Goal: Task Accomplishment & Management: Complete application form

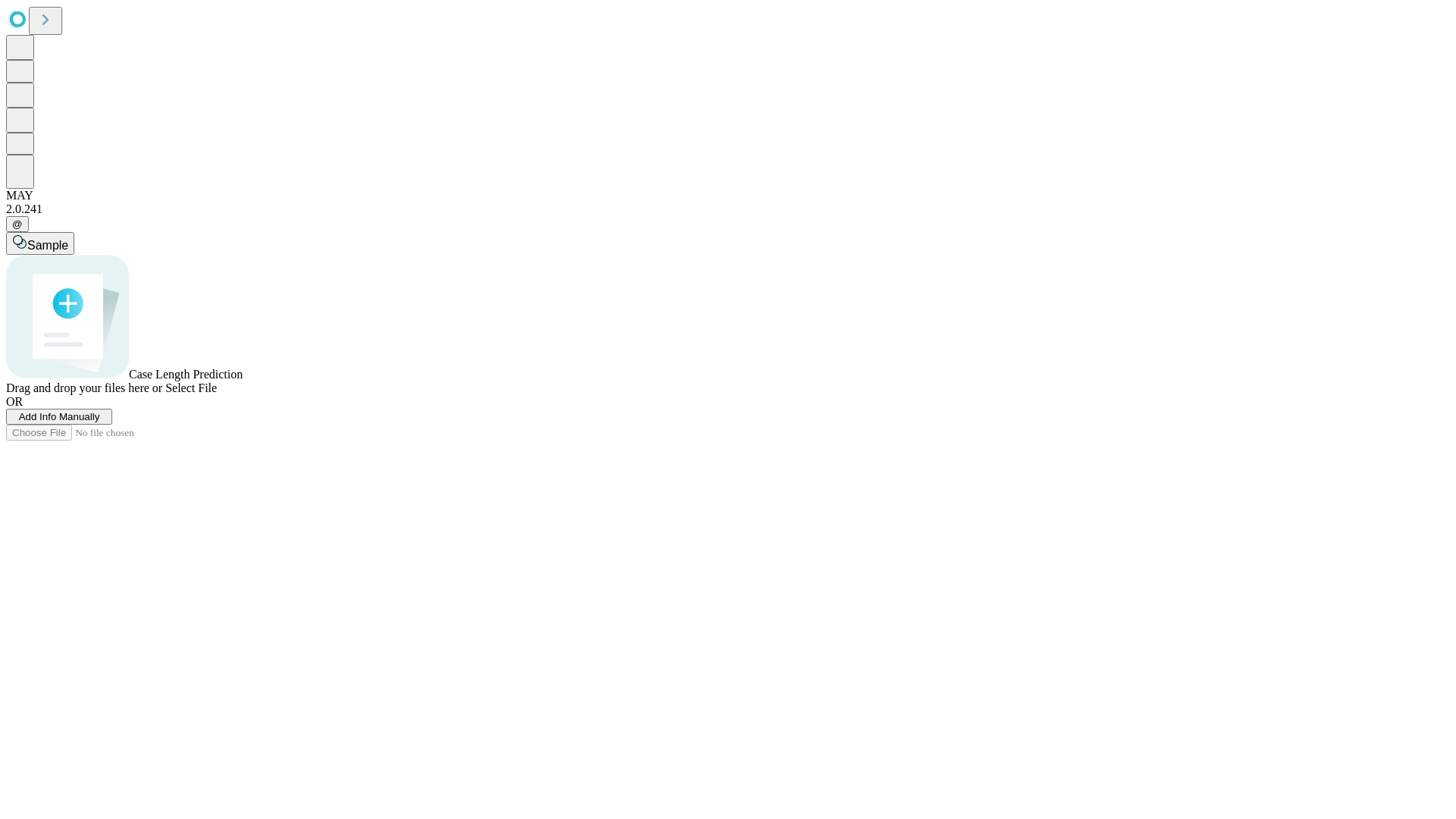
click at [101, 423] on span "Add Info Manually" at bounding box center [60, 417] width 81 height 12
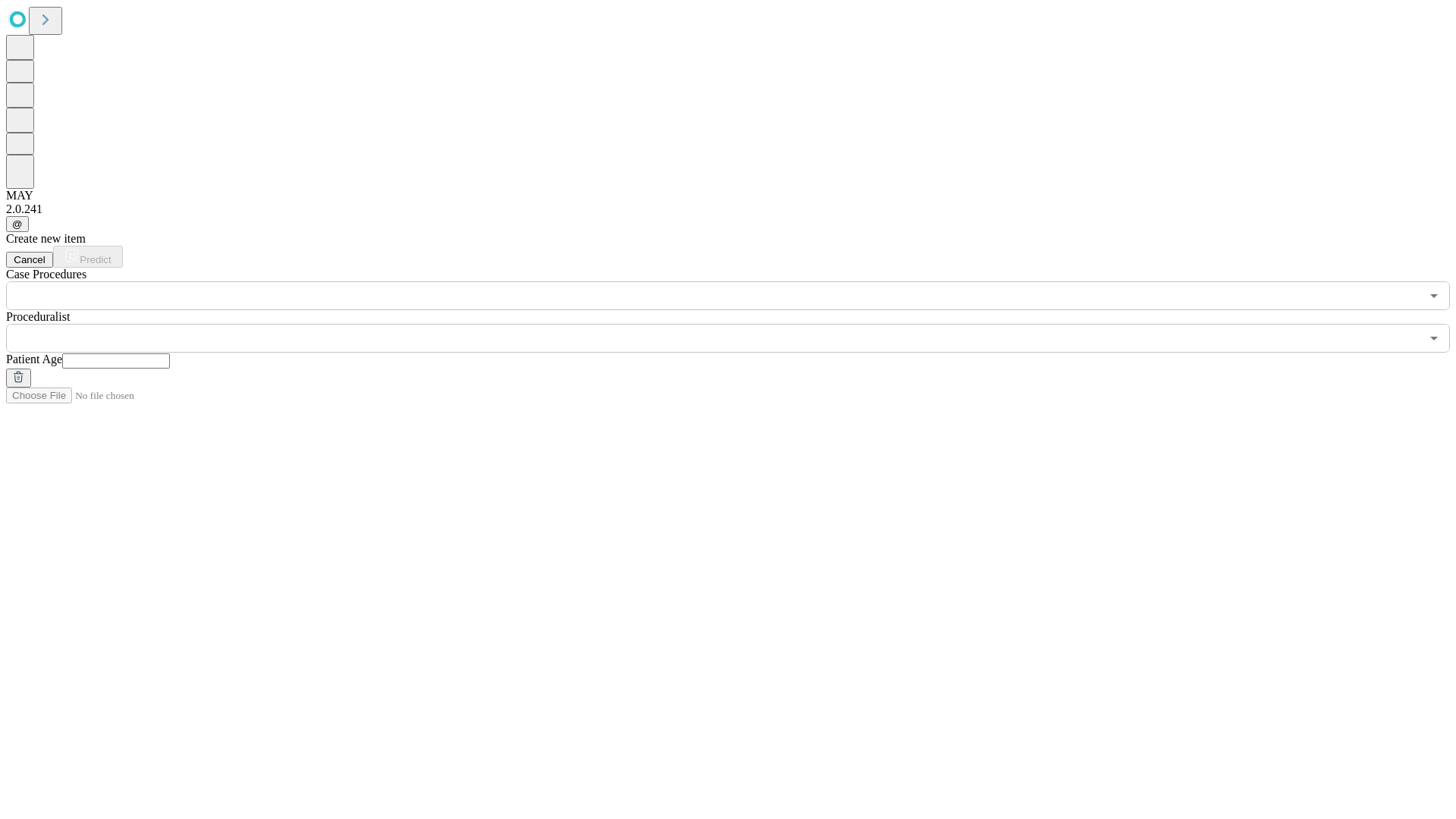
click at [170, 354] on input "text" at bounding box center [115, 362] width 107 height 15
type input "**"
click at [739, 324] on input "text" at bounding box center [713, 338] width 1414 height 29
